Goal: Check status: Check status

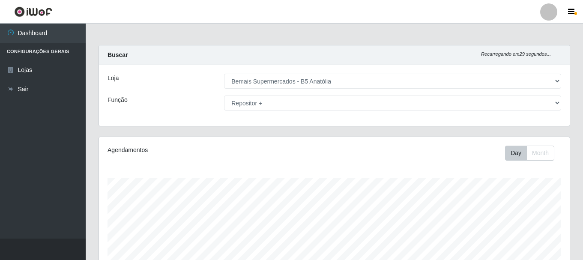
select select "405"
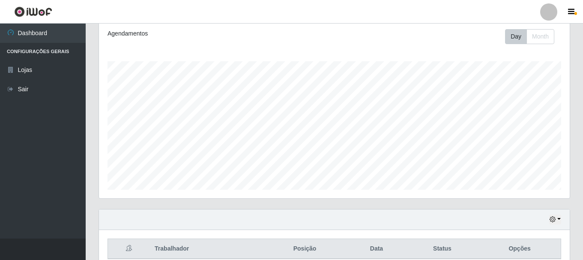
scroll to position [156, 0]
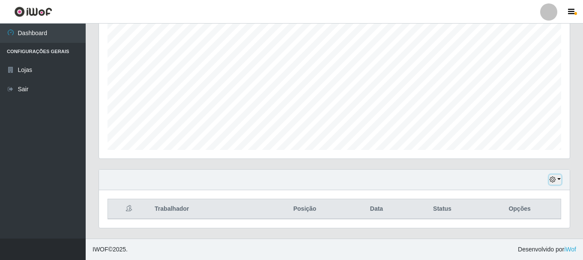
click at [552, 182] on icon "button" at bounding box center [552, 179] width 6 height 6
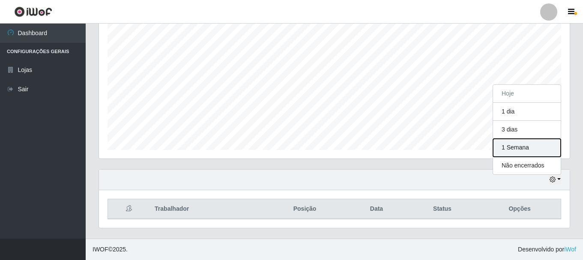
click at [515, 143] on button "1 Semana" at bounding box center [527, 148] width 68 height 18
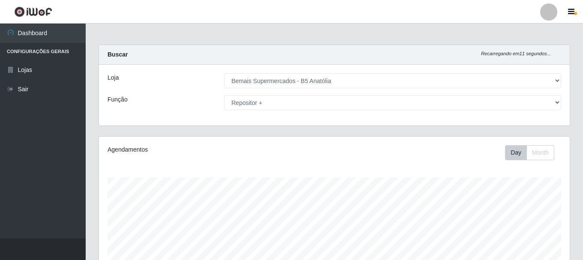
scroll to position [0, 0]
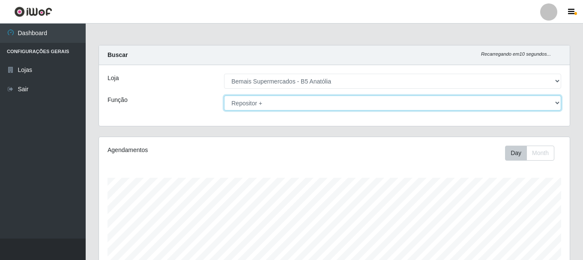
click at [368, 101] on select "[Selecione...] ASG ASG + ASG ++ Auxiliar de Estacionamento Auxiliar de Estacion…" at bounding box center [392, 102] width 337 height 15
select select "72"
click at [224, 95] on select "[Selecione...] ASG ASG + ASG ++ Auxiliar de Estacionamento Auxiliar de Estacion…" at bounding box center [392, 102] width 337 height 15
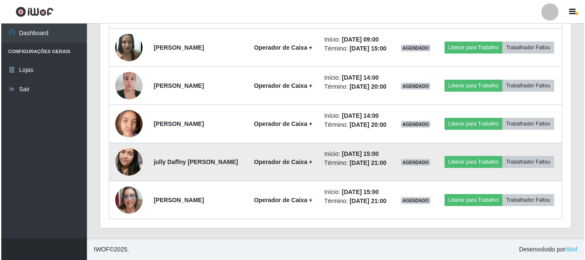
scroll to position [513, 0]
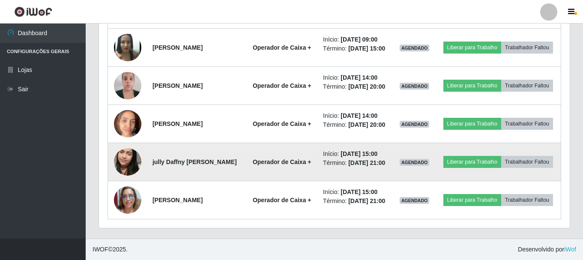
click at [130, 146] on img at bounding box center [127, 161] width 27 height 49
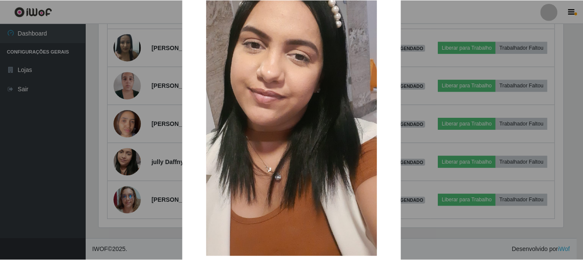
scroll to position [119, 0]
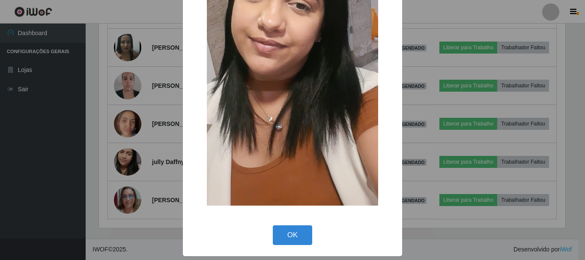
click at [275, 224] on div "OK Cancel" at bounding box center [292, 235] width 202 height 24
click at [287, 232] on button "OK" at bounding box center [293, 235] width 40 height 20
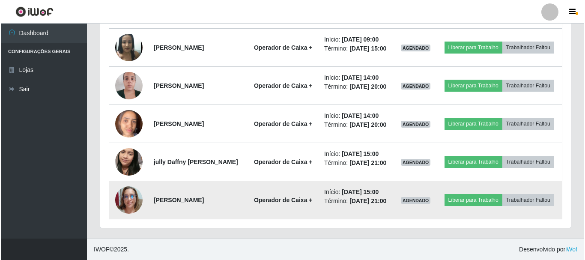
scroll to position [178, 471]
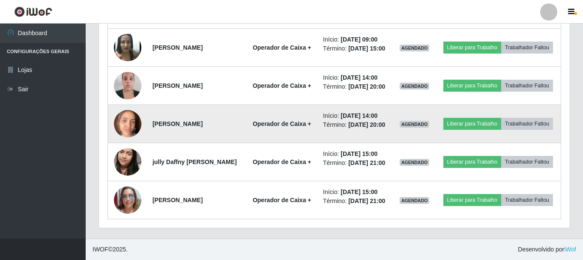
click at [124, 110] on img at bounding box center [127, 123] width 27 height 36
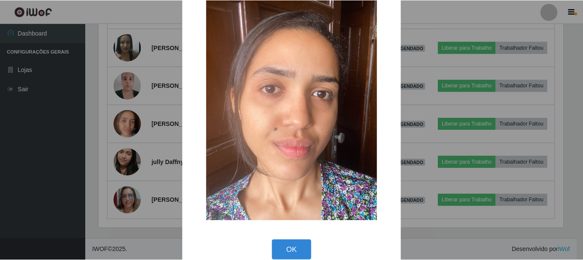
scroll to position [43, 0]
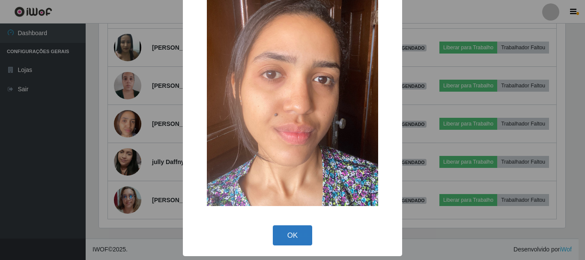
click at [297, 226] on button "OK" at bounding box center [293, 235] width 40 height 20
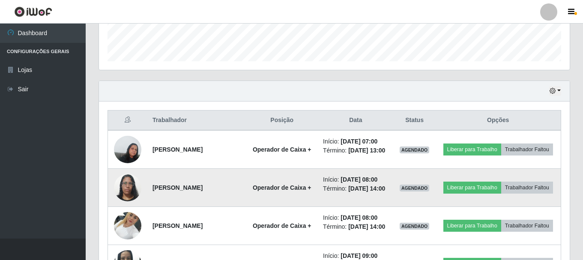
scroll to position [298, 0]
